Goal: Transaction & Acquisition: Subscribe to service/newsletter

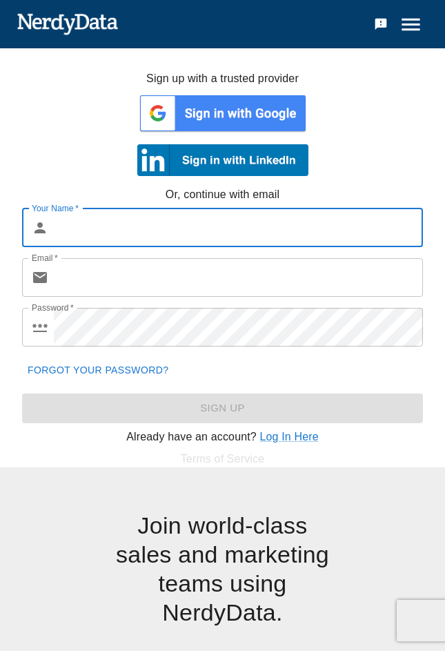
drag, startPoint x: 222, startPoint y: 222, endPoint x: 189, endPoint y: 225, distance: 32.6
click at [221, 222] on input "Your Name   *" at bounding box center [238, 227] width 369 height 39
type input "dawdawdawdawd"
click at [117, 281] on input "Email   *" at bounding box center [238, 277] width 369 height 39
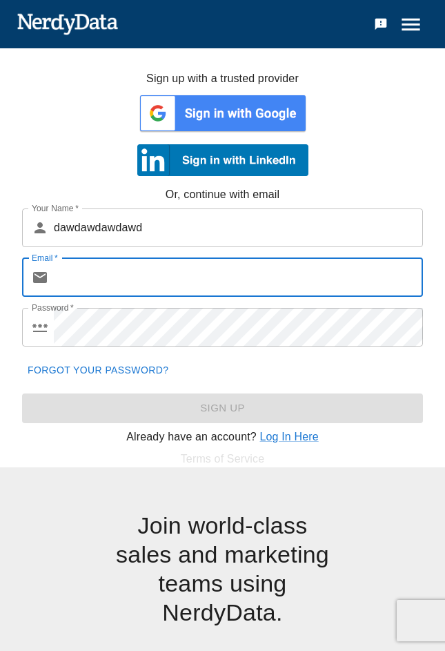
paste input "dawdawdawdawd"
type input "dawdawdawdawd"
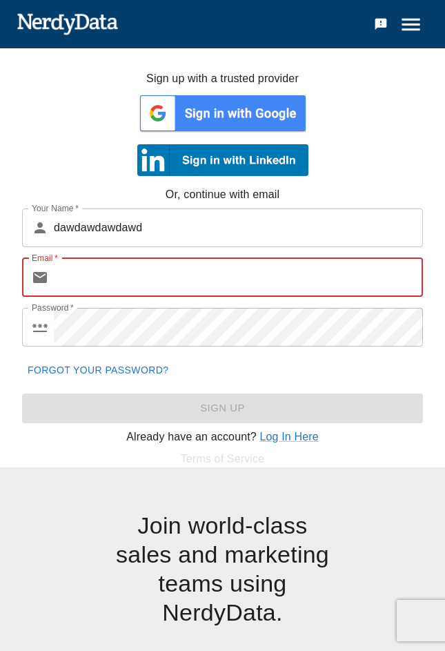
click at [168, 282] on input "Email   *" at bounding box center [238, 277] width 369 height 39
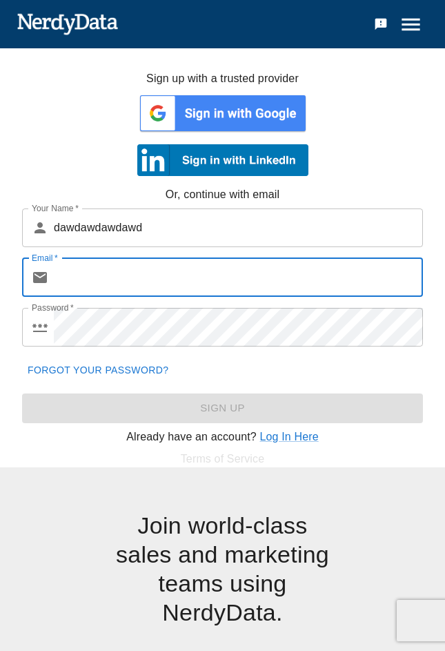
type input "fueka0316@gmail.com"
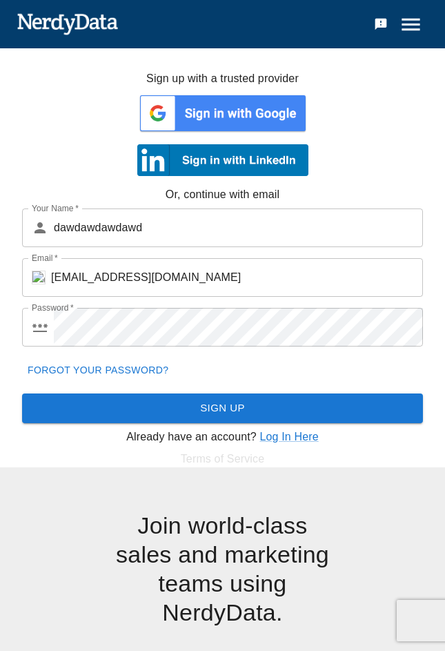
click at [325, 406] on button "Sign Up" at bounding box center [222, 407] width 401 height 29
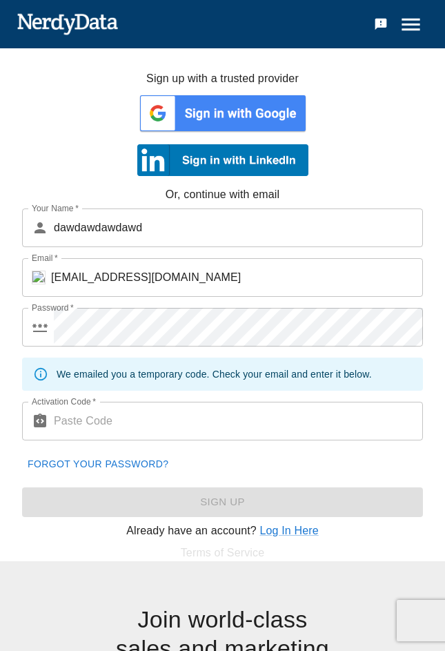
click at [130, 431] on input "Activation Code   *" at bounding box center [238, 421] width 369 height 39
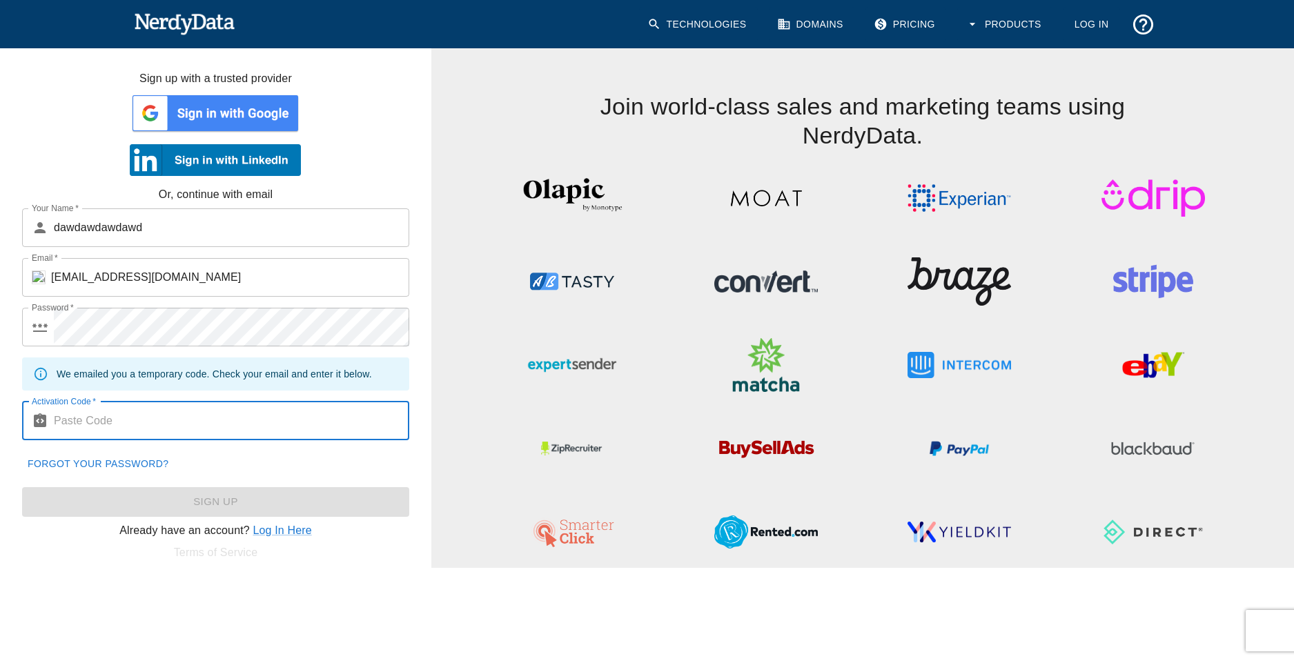
click at [1097, 19] on link "Log In" at bounding box center [1091, 24] width 57 height 35
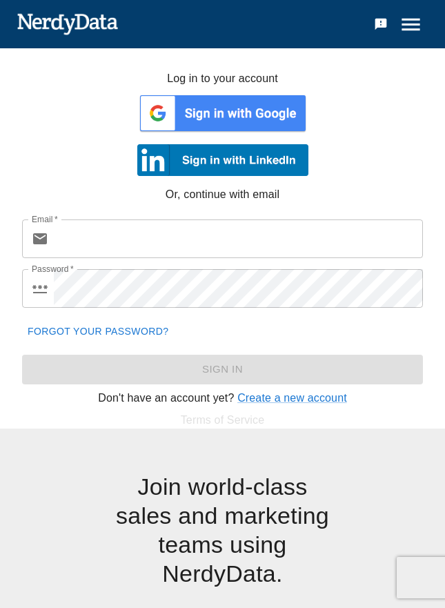
drag, startPoint x: 66, startPoint y: 241, endPoint x: 85, endPoint y: 266, distance: 31.6
click at [67, 241] on input "Email   *" at bounding box center [238, 238] width 369 height 39
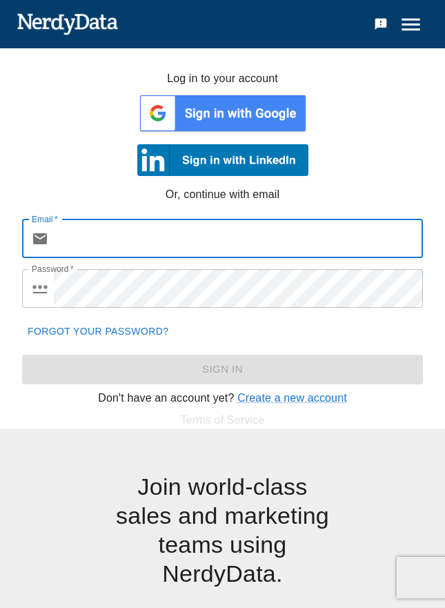
paste input "fueka0316@gmail.com"
type input "fueka0316@gmail.com"
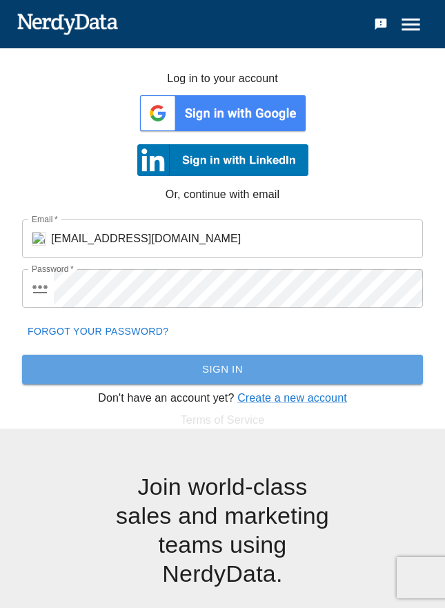
click at [338, 362] on button "Sign In" at bounding box center [222, 369] width 401 height 29
